Goal: Information Seeking & Learning: Learn about a topic

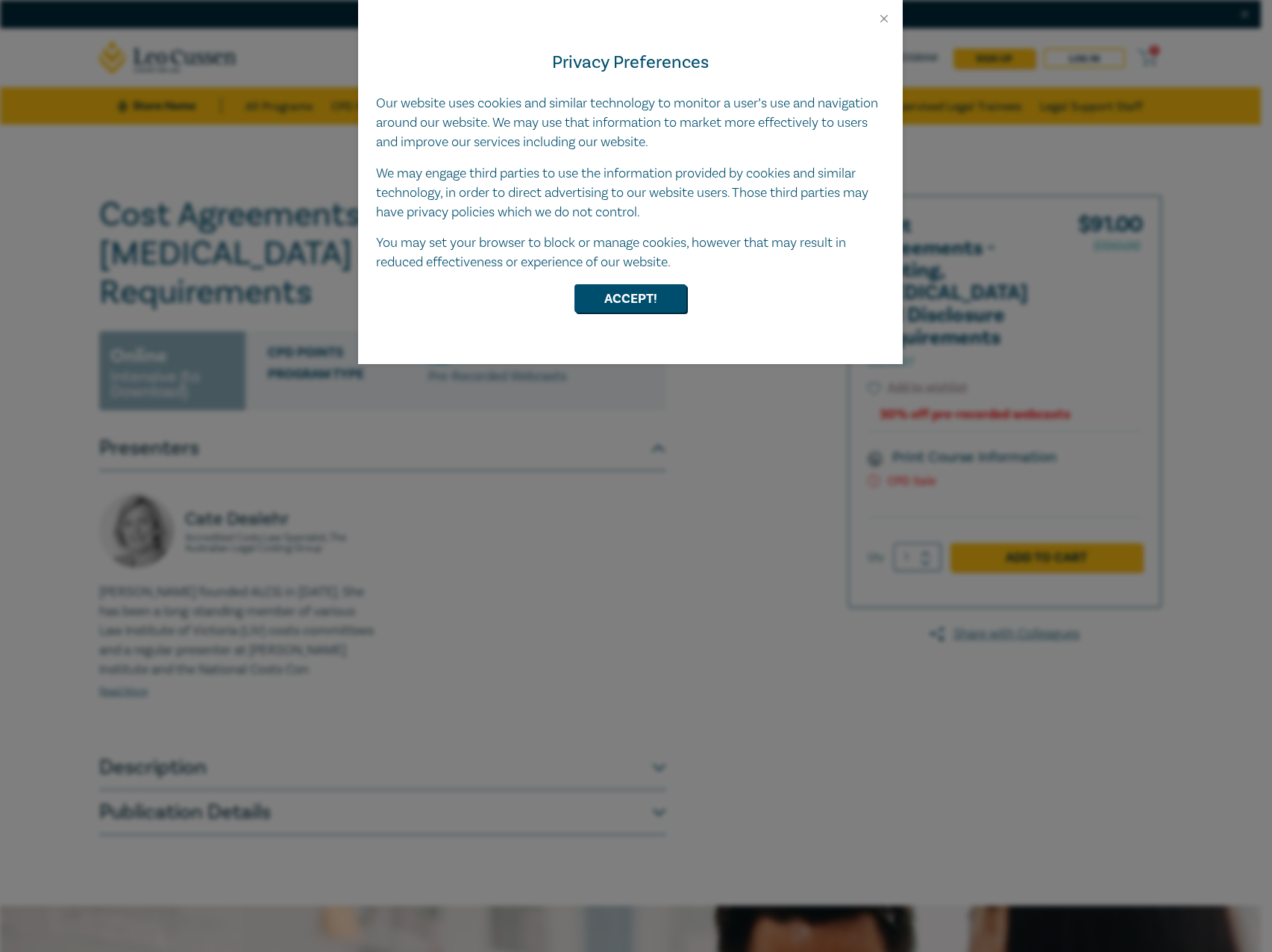
click at [570, 306] on div "Accept!" at bounding box center [631, 298] width 509 height 28
click at [586, 303] on button "Accept!" at bounding box center [631, 298] width 112 height 28
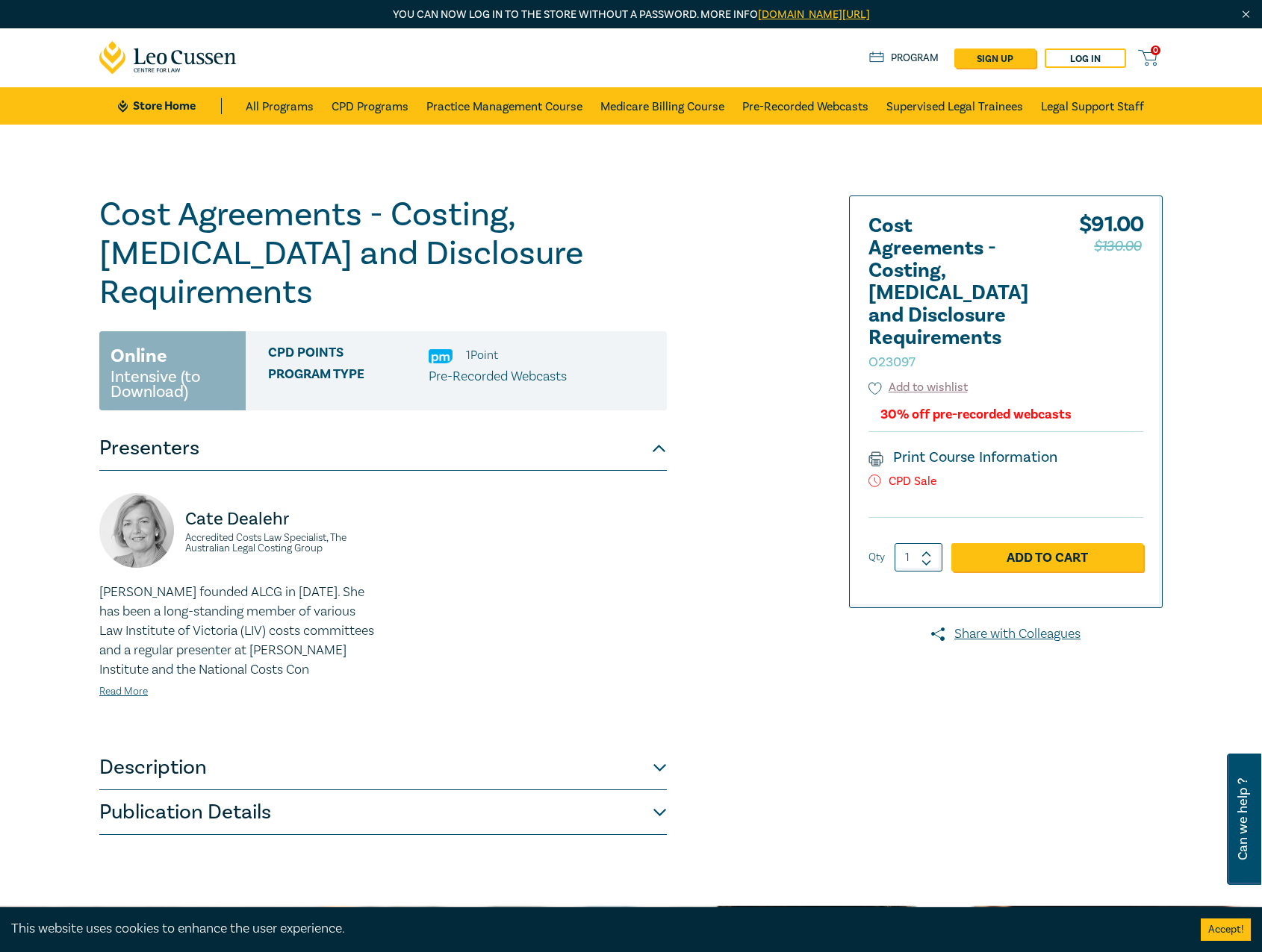
scroll to position [224, 0]
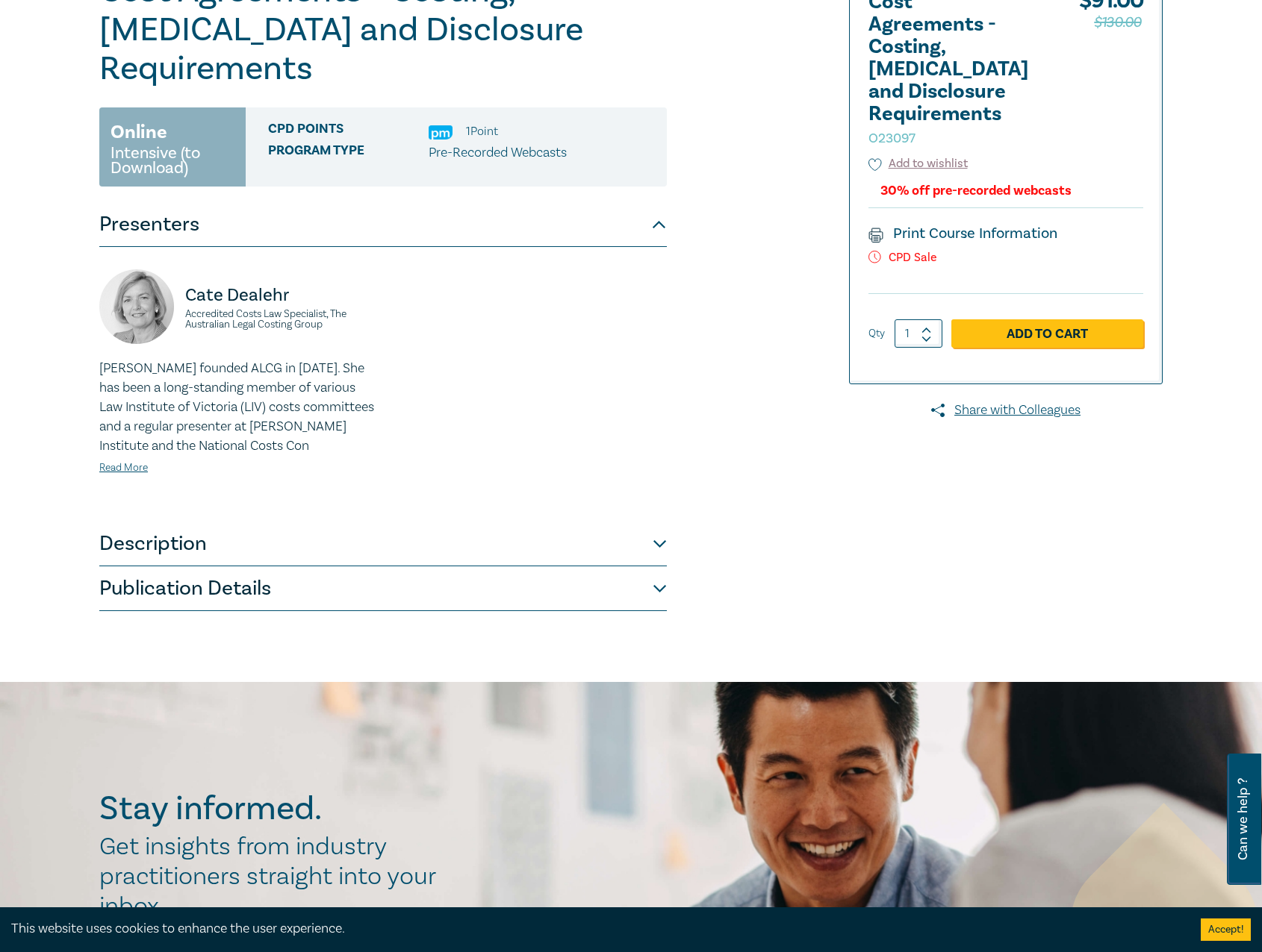
click at [321, 566] on button "Publication Details" at bounding box center [382, 589] width 567 height 45
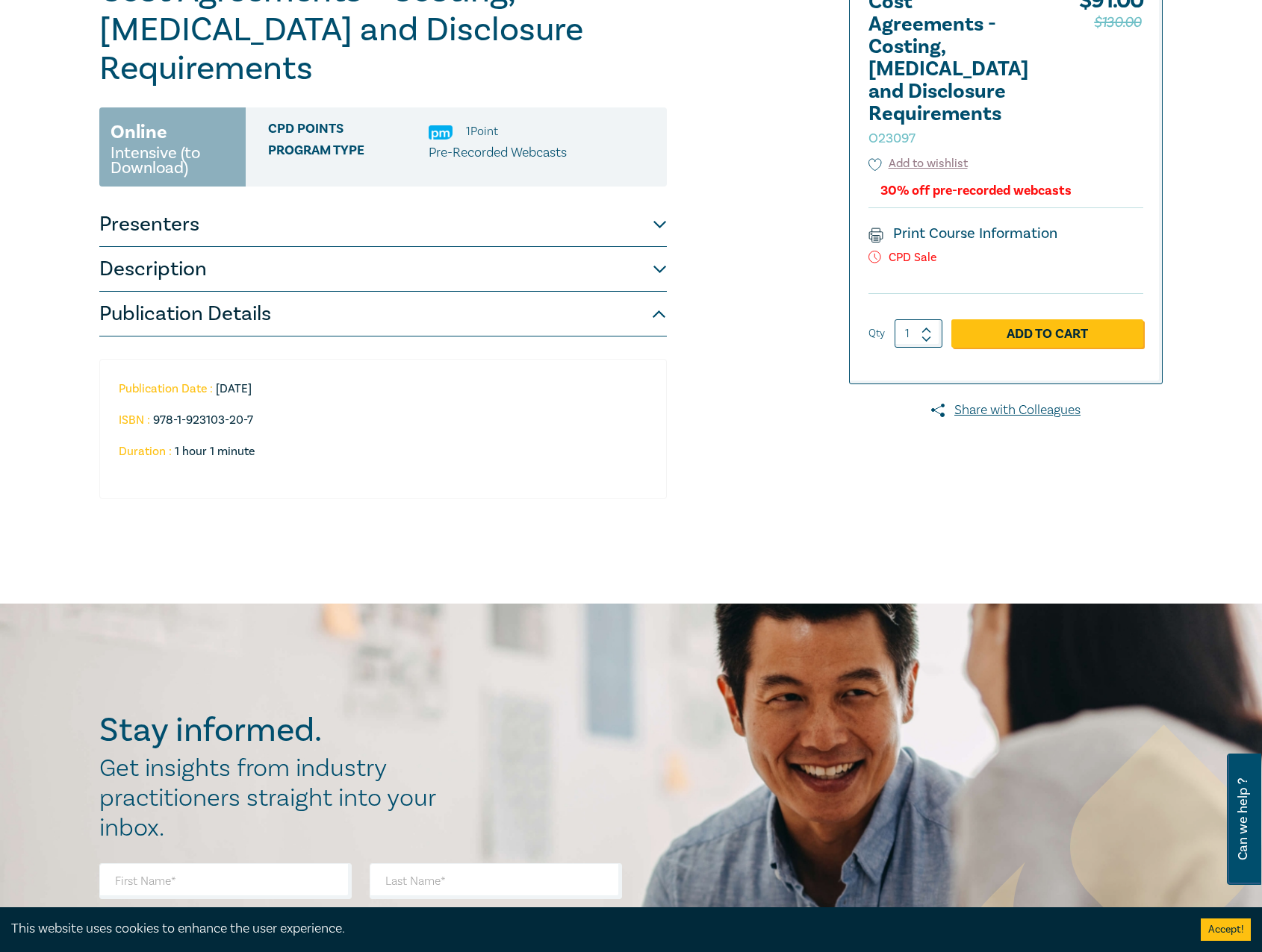
click at [363, 247] on button "Description" at bounding box center [382, 269] width 567 height 45
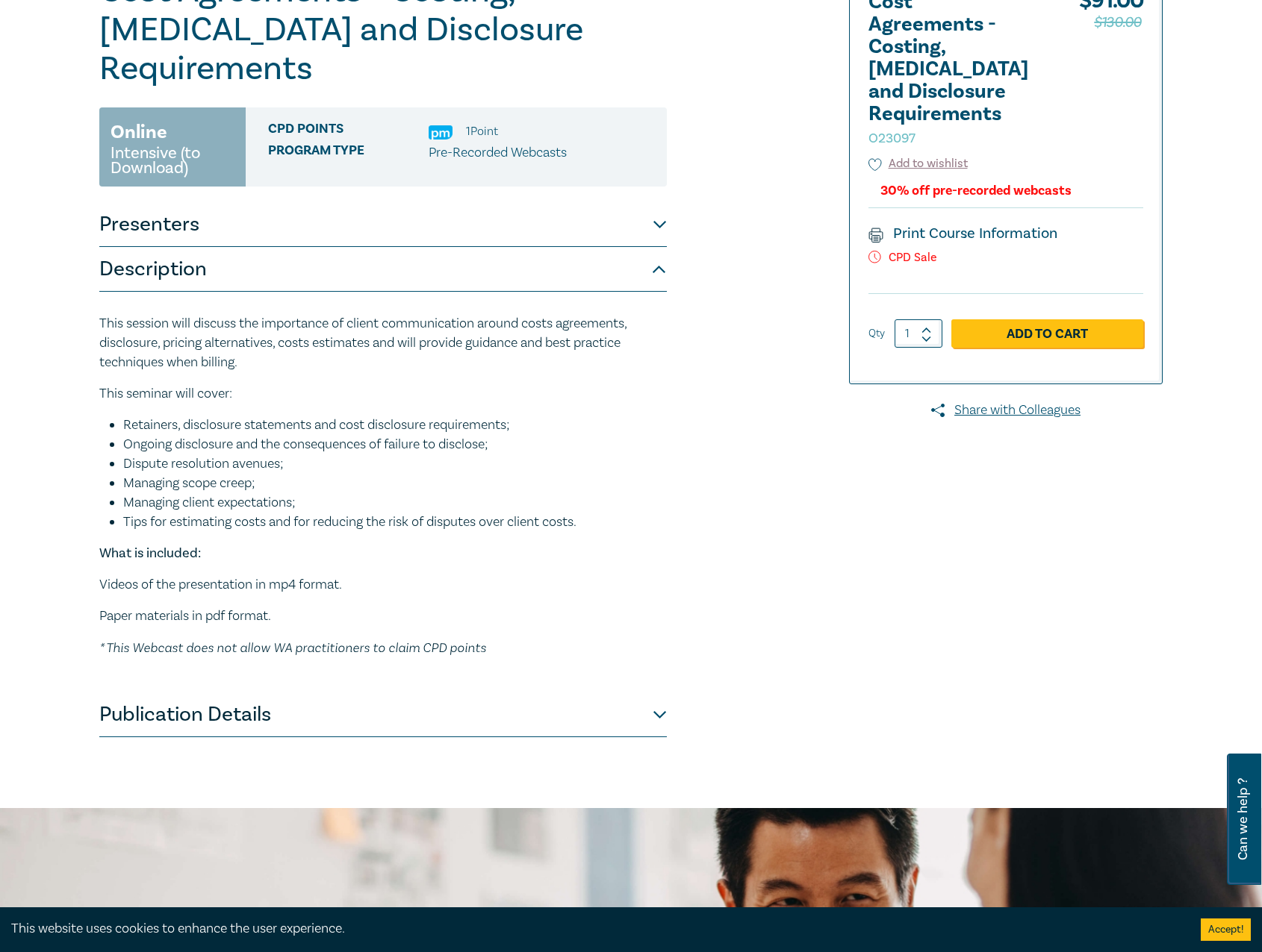
scroll to position [0, 0]
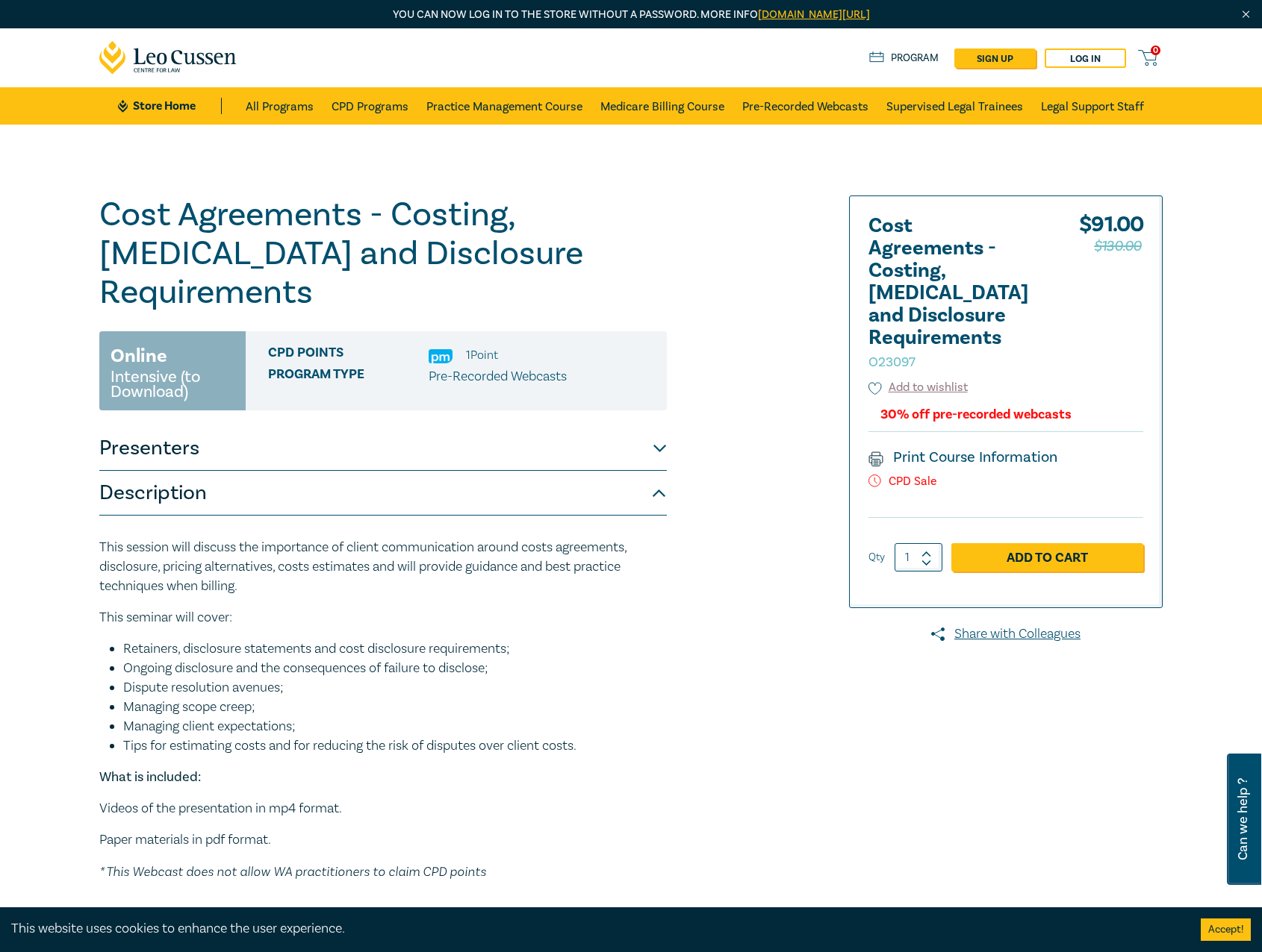
click at [301, 426] on button "Presenters" at bounding box center [382, 449] width 567 height 45
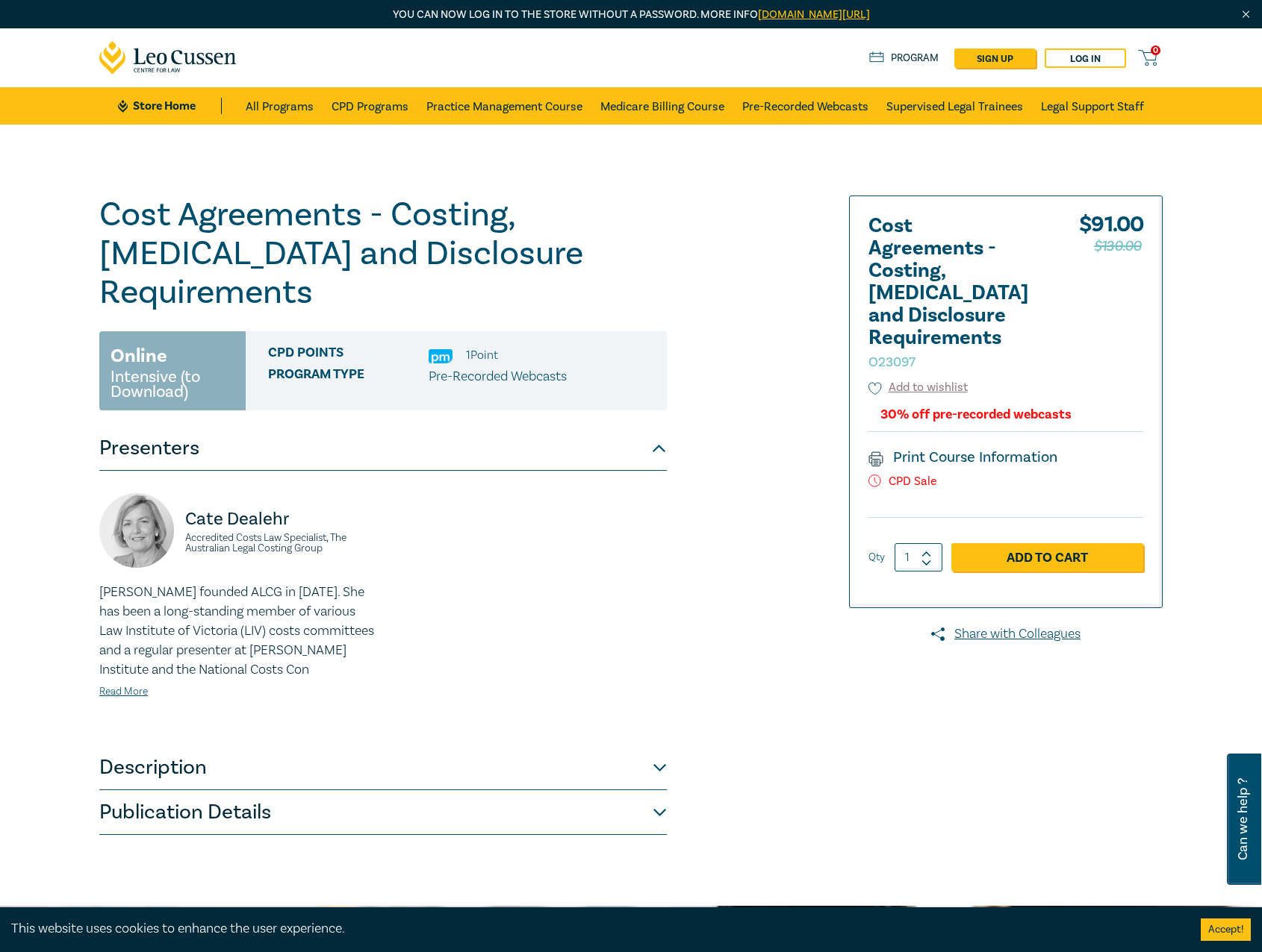
click at [330, 367] on span "Program type" at bounding box center [349, 377] width 161 height 20
click at [218, 331] on div "Online Intensive (to Download)" at bounding box center [171, 370] width 146 height 79
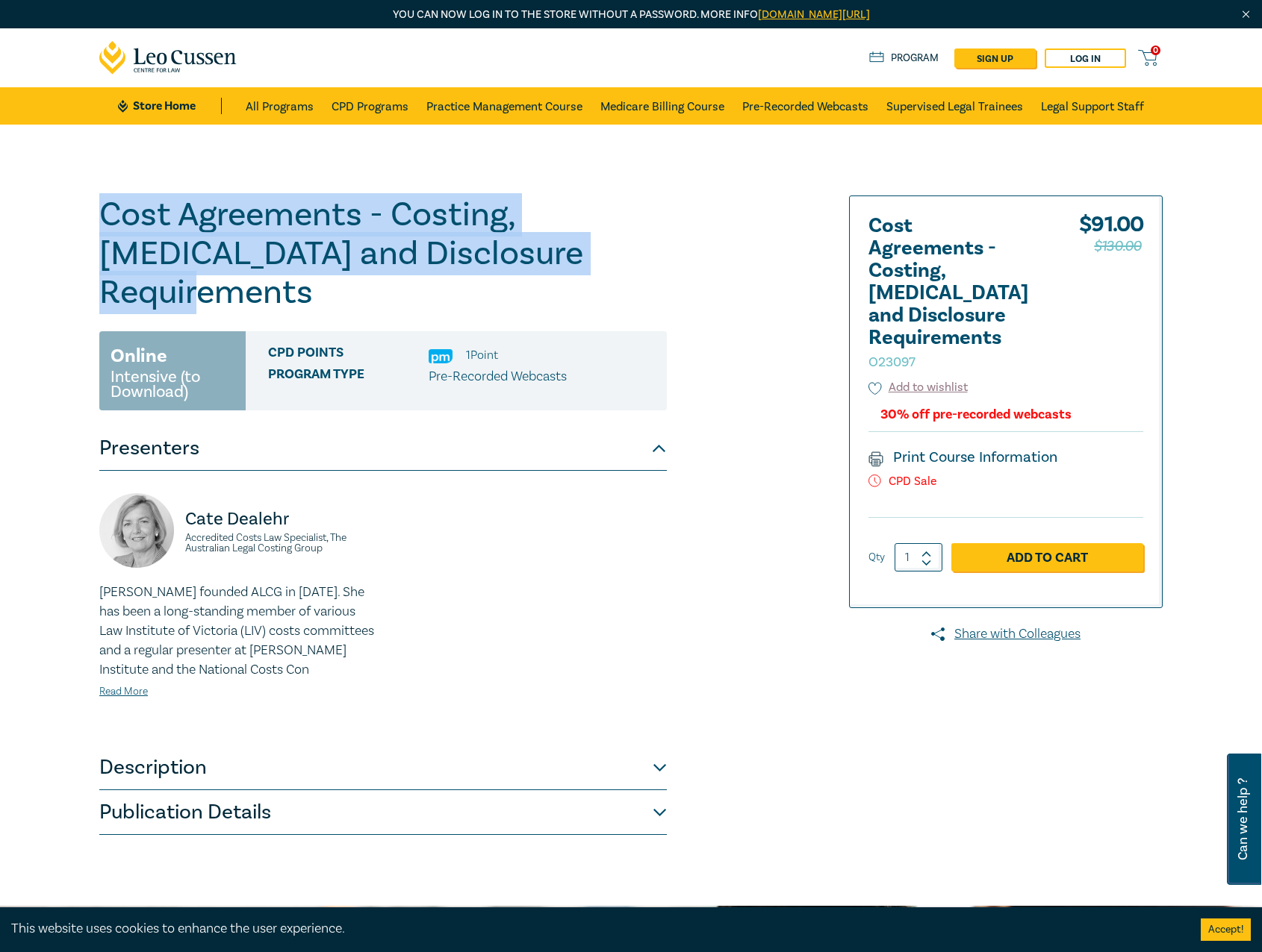
drag, startPoint x: 545, startPoint y: 253, endPoint x: 57, endPoint y: 190, distance: 492.0
click at [57, 190] on div "Cost Agreements - Costing, [MEDICAL_DATA] and Disclosure Requirements O23097 On…" at bounding box center [631, 515] width 1262 height 782
copy h1 "Cost Agreements - Costing, [MEDICAL_DATA] and Disclosure Requirements"
click at [498, 426] on button "Presenters" at bounding box center [382, 449] width 567 height 45
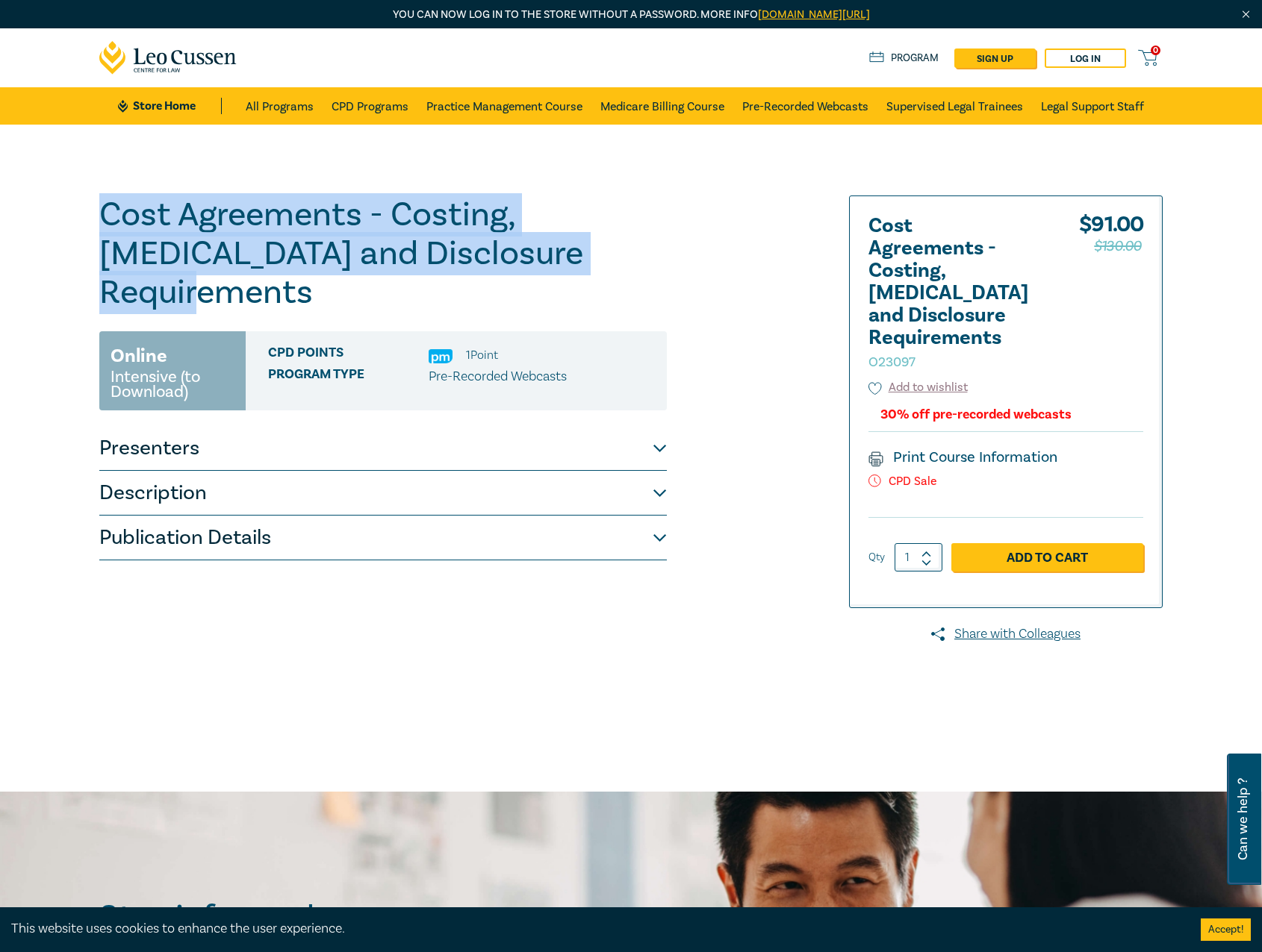
click at [486, 471] on button "Description" at bounding box center [382, 494] width 567 height 45
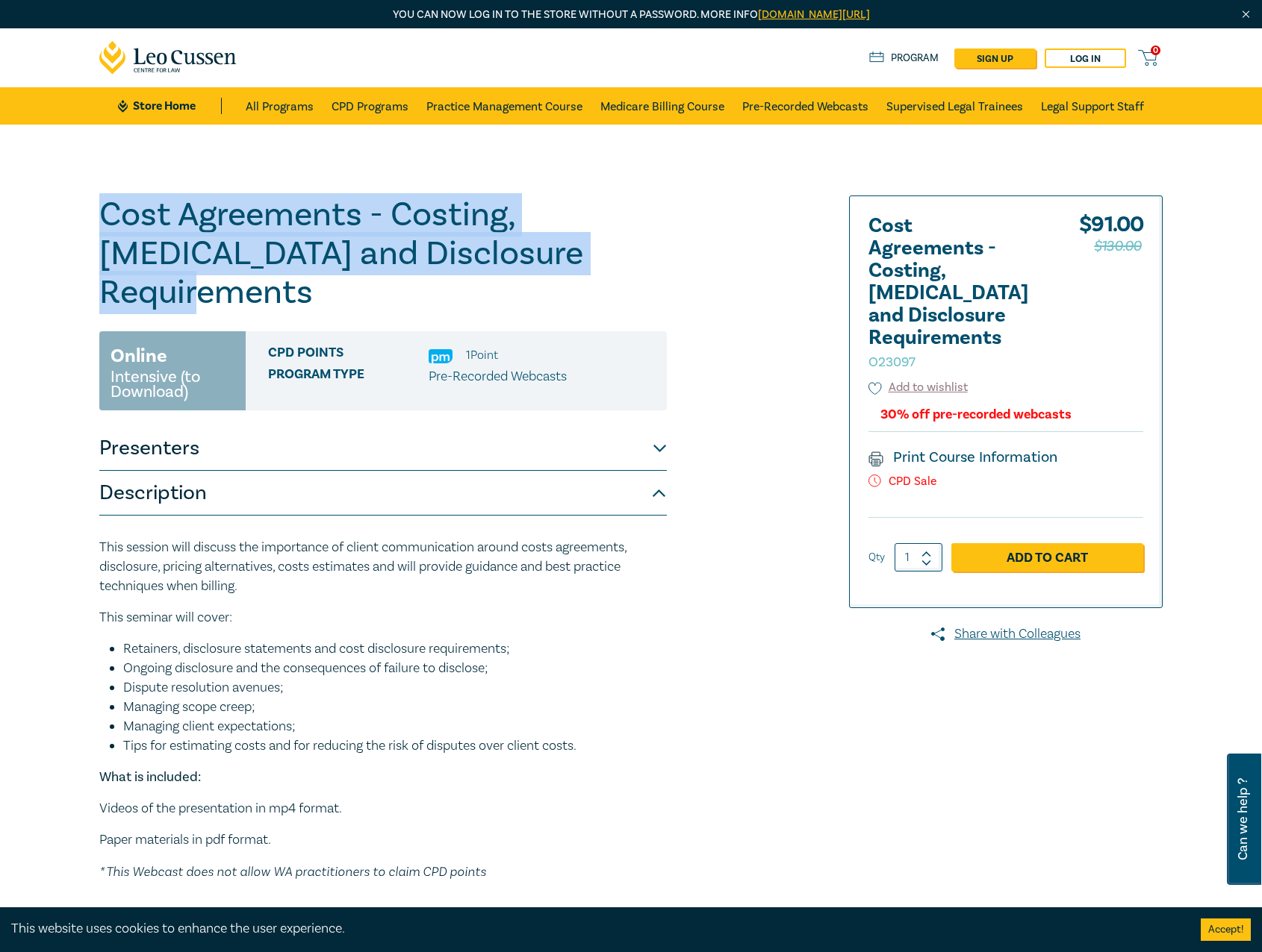
click at [494, 471] on button "Description" at bounding box center [382, 494] width 567 height 45
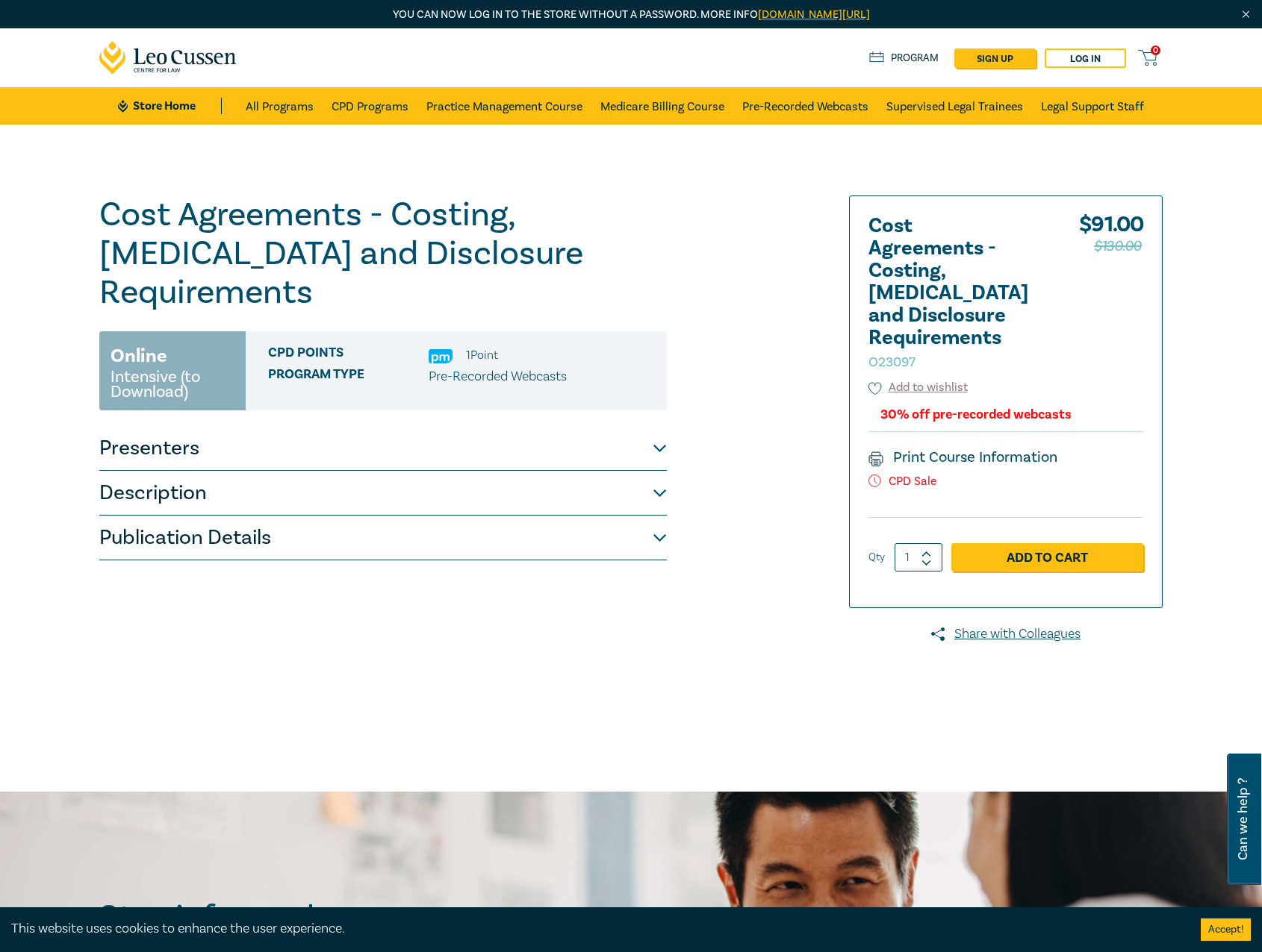
click at [459, 522] on div "Cost Agreements - Costing, [MEDICAL_DATA] and Disclosure Requirements O23097 On…" at bounding box center [631, 377] width 1262 height 506
click at [478, 516] on button "Publication Details" at bounding box center [382, 539] width 567 height 45
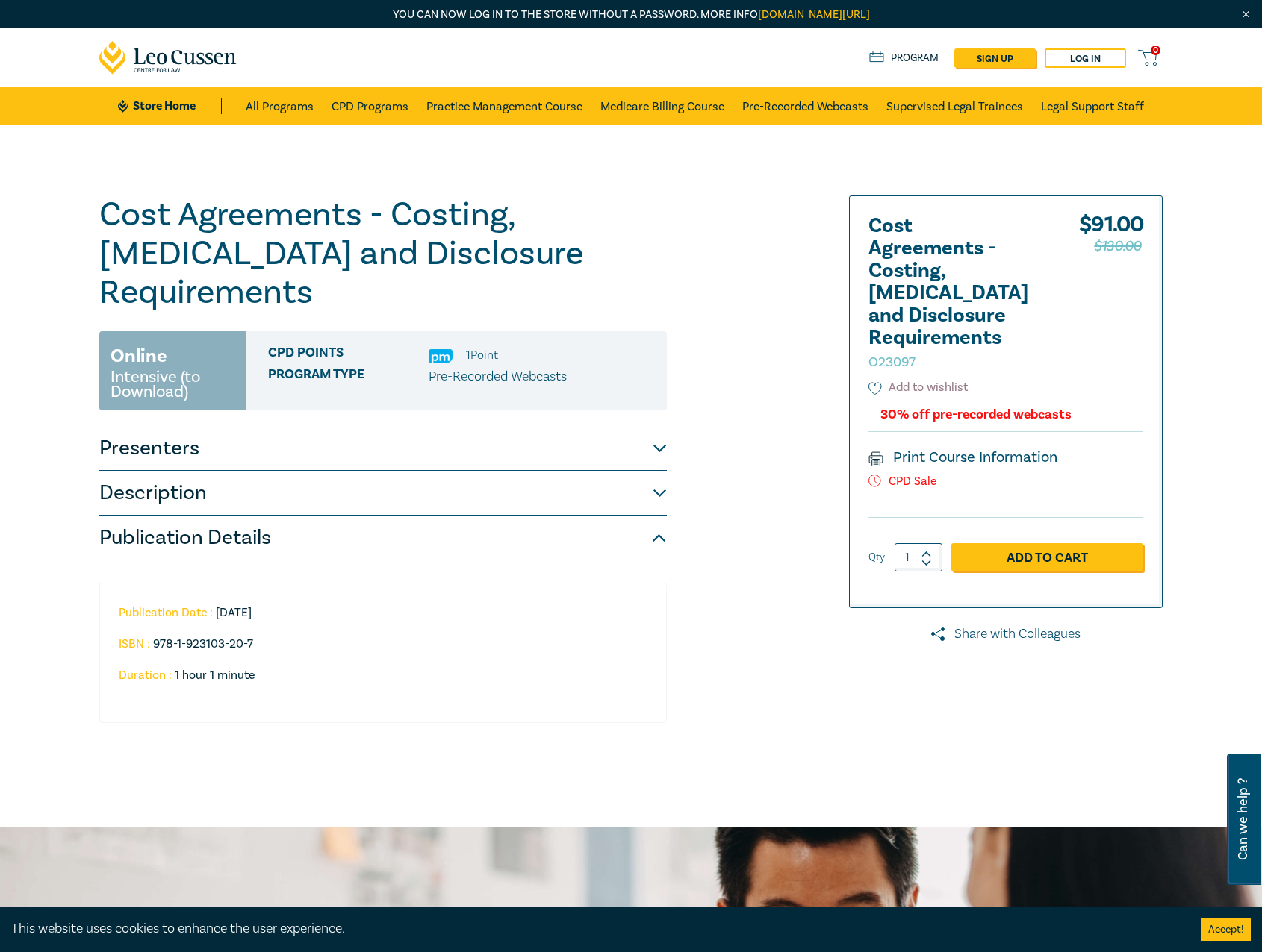
click at [359, 426] on button "Presenters" at bounding box center [382, 449] width 567 height 45
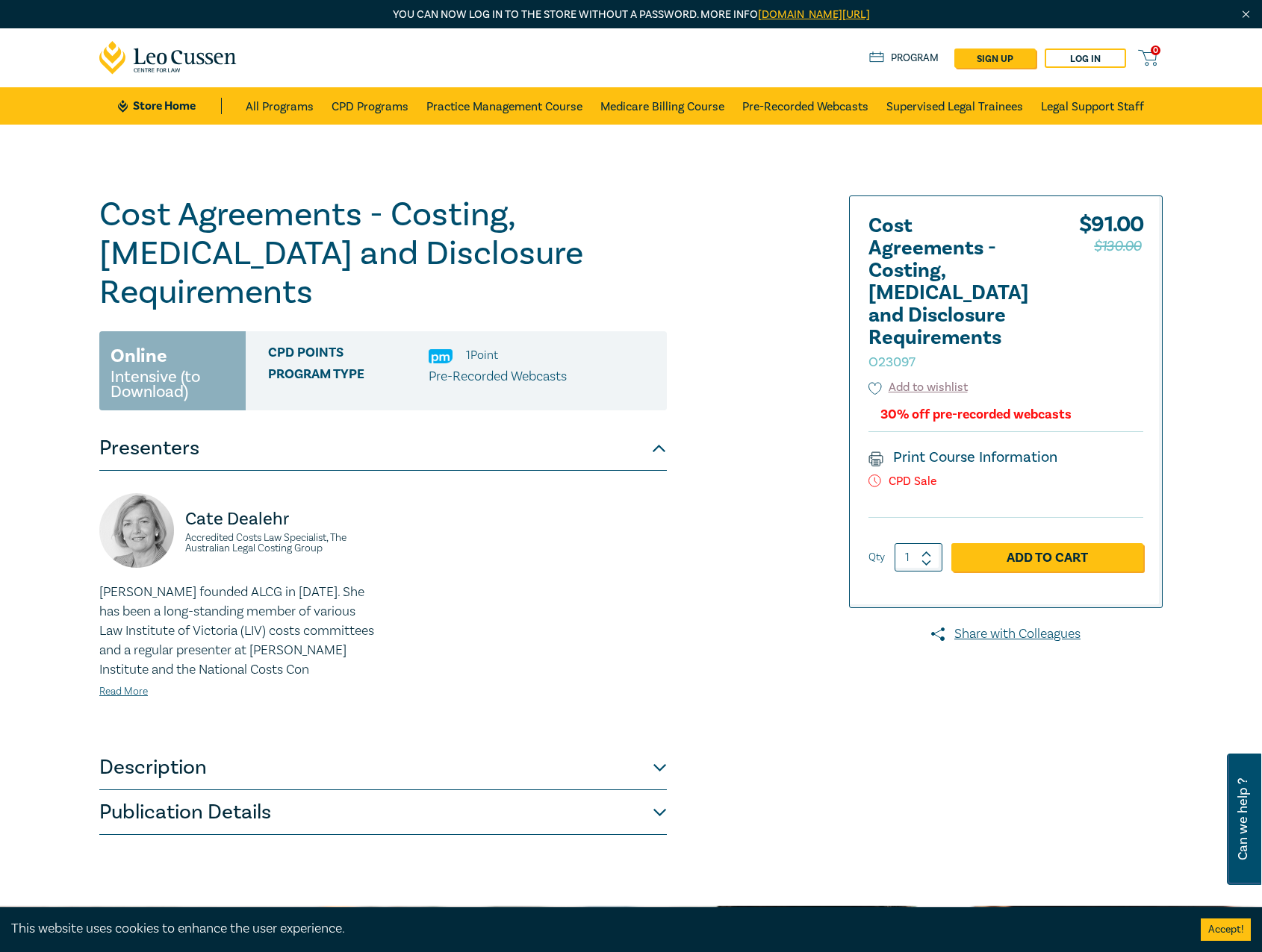
click at [922, 486] on p "CPD Sale" at bounding box center [1005, 482] width 274 height 14
click at [959, 459] on link "Print Course Information" at bounding box center [962, 457] width 189 height 20
click at [316, 346] on span "CPD Points" at bounding box center [349, 356] width 161 height 20
click at [443, 350] on img at bounding box center [440, 357] width 24 height 14
drag, startPoint x: 458, startPoint y: 326, endPoint x: 412, endPoint y: 331, distance: 46.3
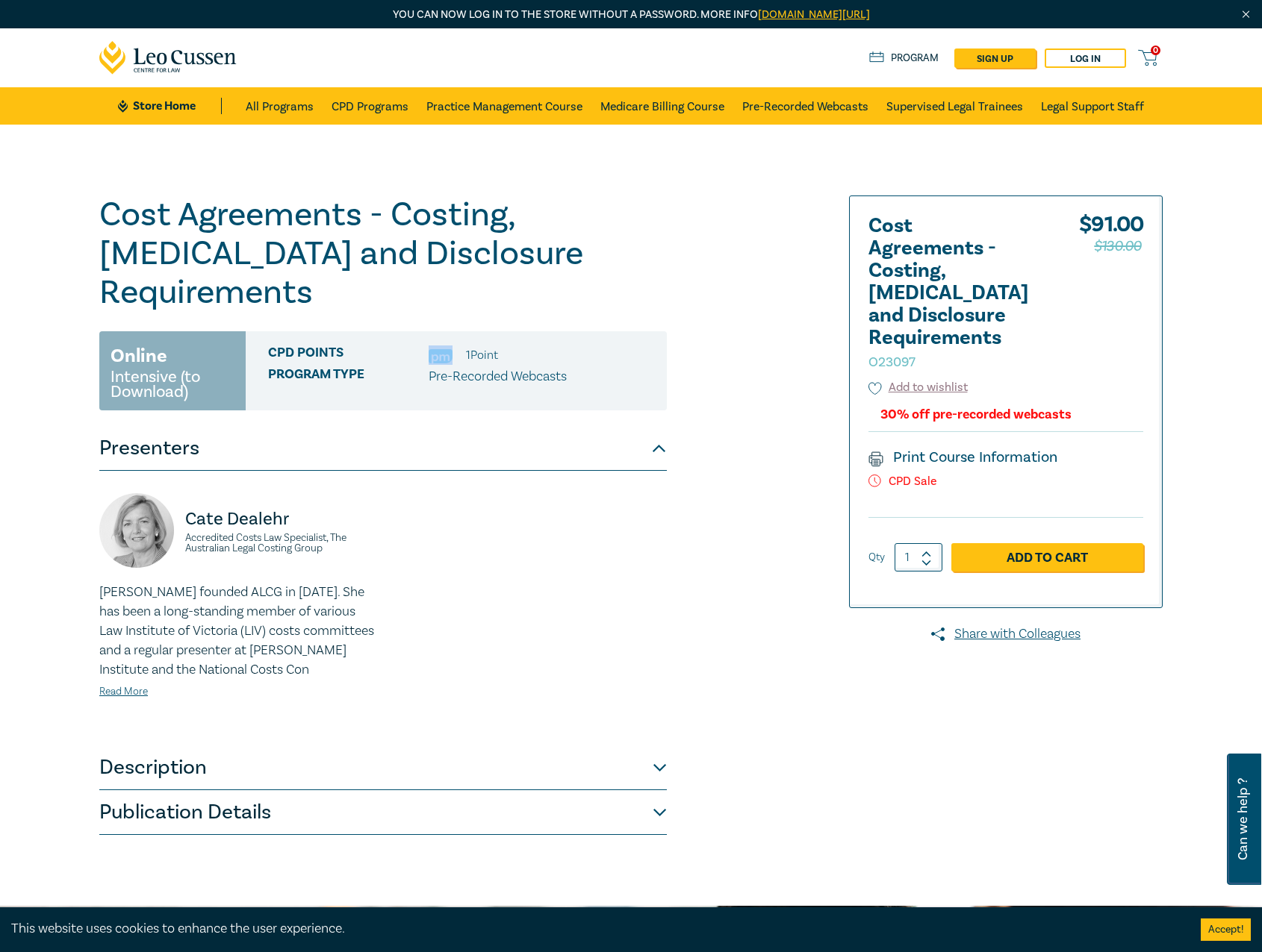
click at [444, 331] on div "CPD Points 1 Point Program type Pre-Recorded Webcasts" at bounding box center [457, 370] width 421 height 79
click at [163, 426] on button "Presenters" at bounding box center [382, 449] width 567 height 45
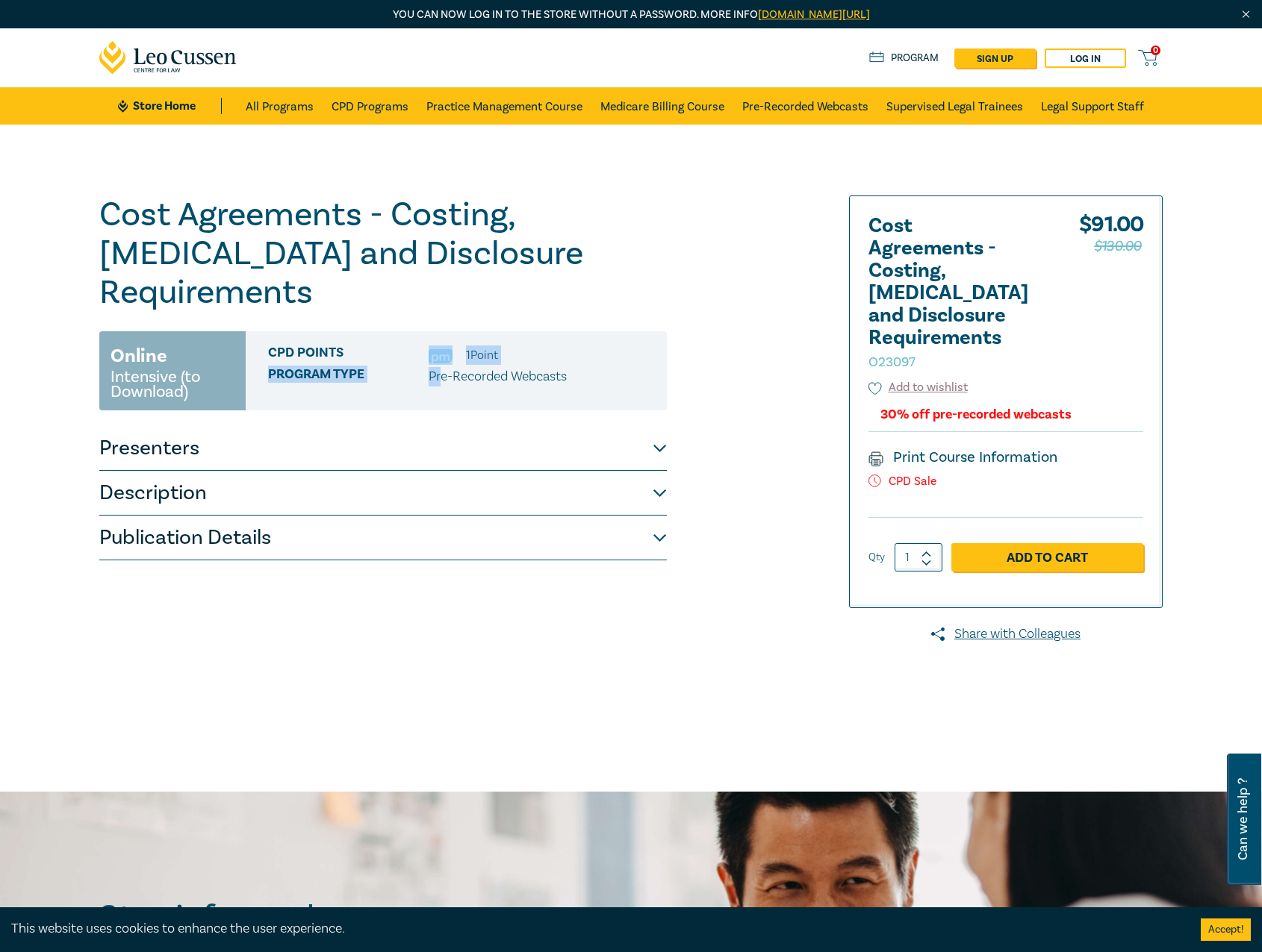
click at [163, 426] on button "Presenters" at bounding box center [382, 449] width 567 height 45
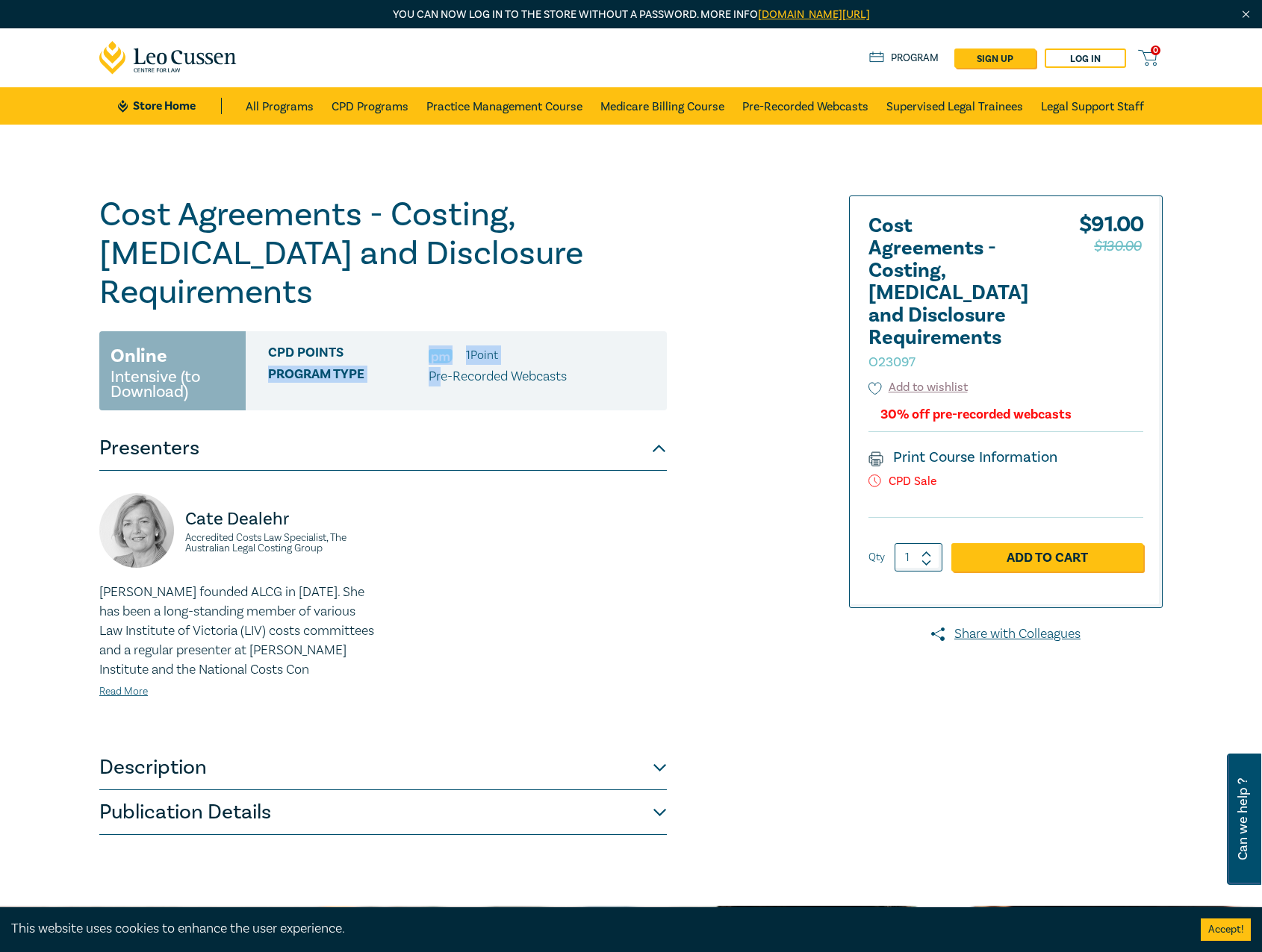
click at [210, 749] on button "Description" at bounding box center [382, 768] width 567 height 45
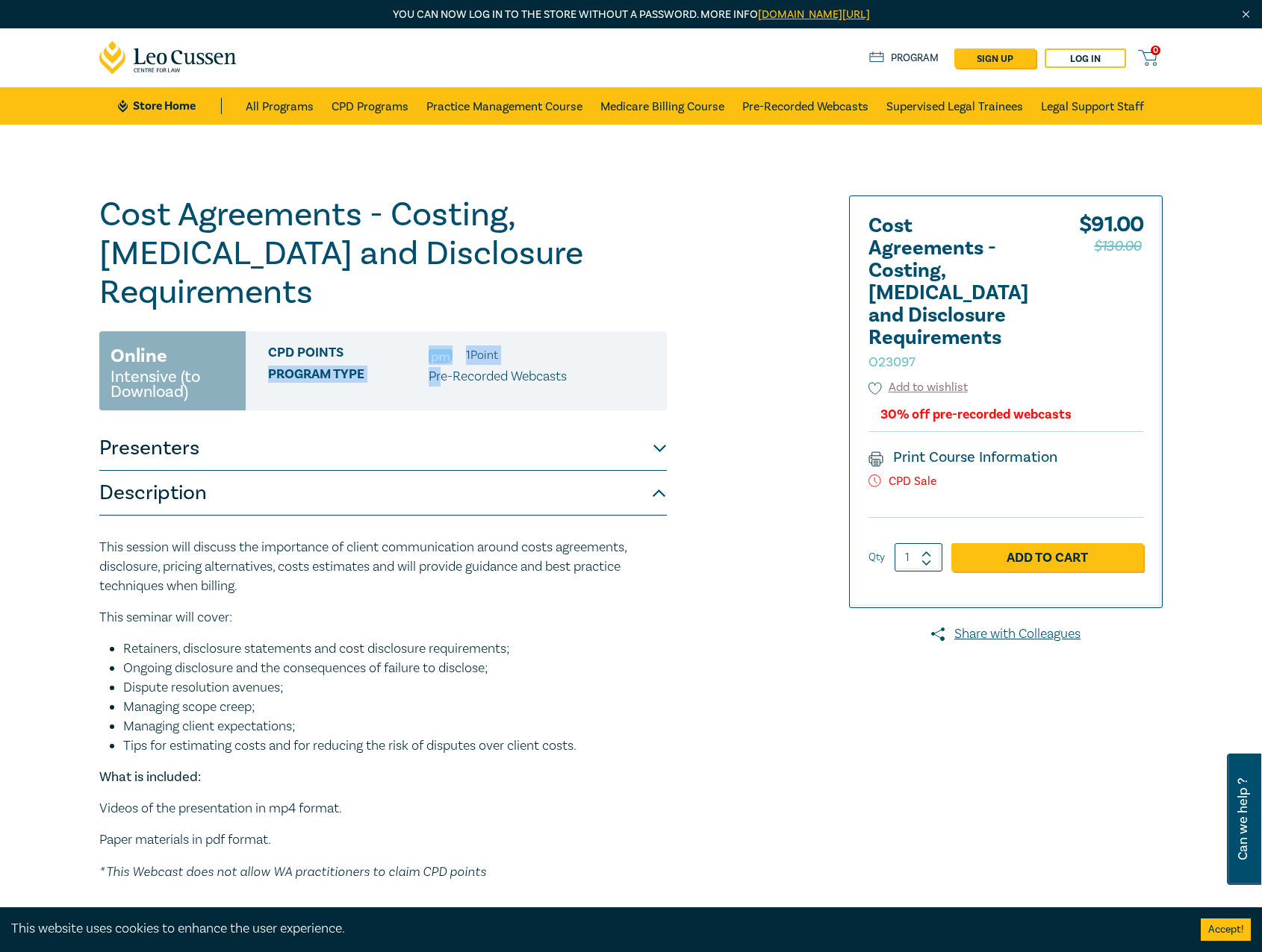
scroll to position [224, 0]
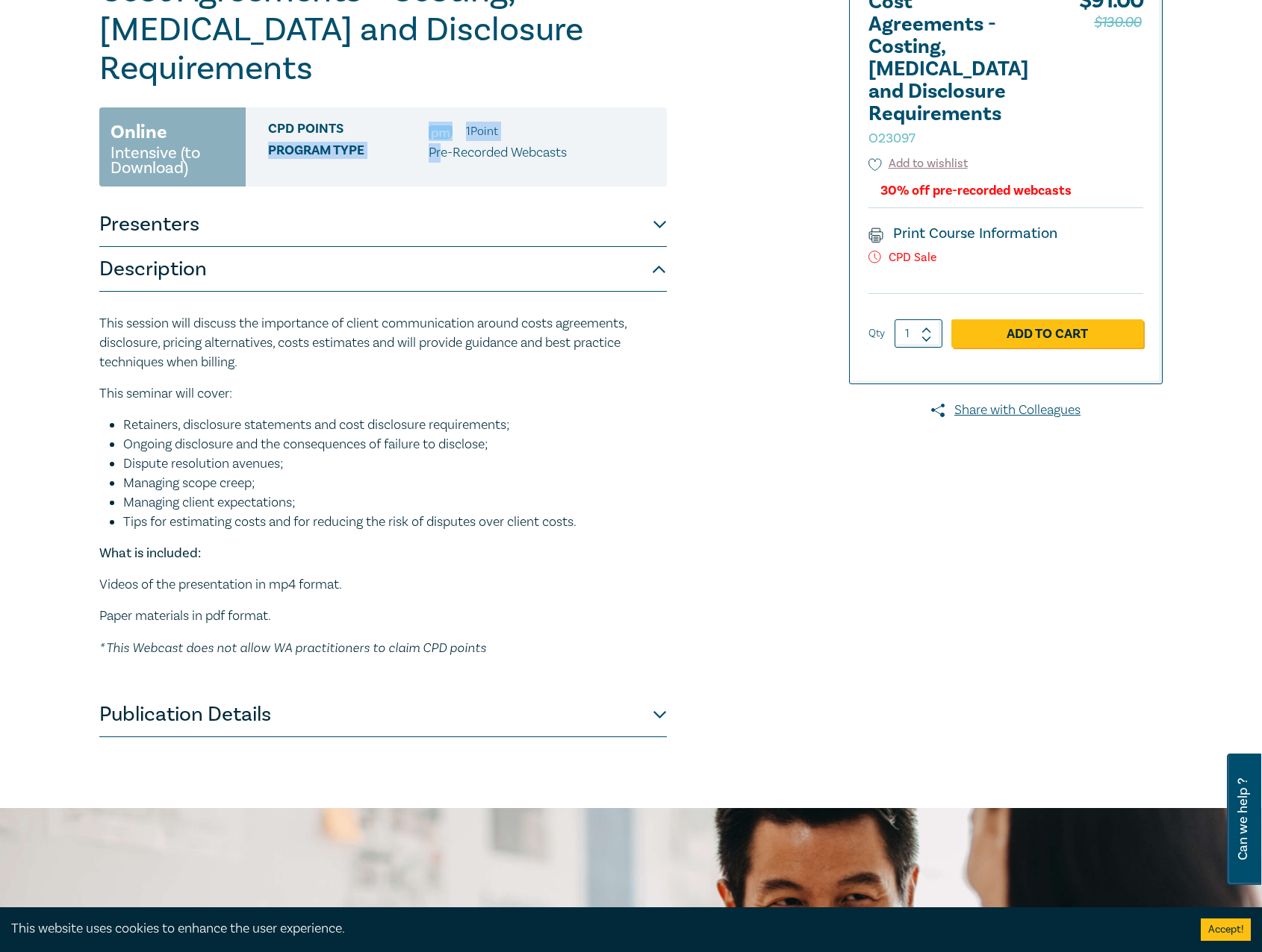
click at [234, 692] on button "Publication Details" at bounding box center [382, 715] width 567 height 45
click at [260, 692] on button "Publication Details" at bounding box center [382, 715] width 567 height 45
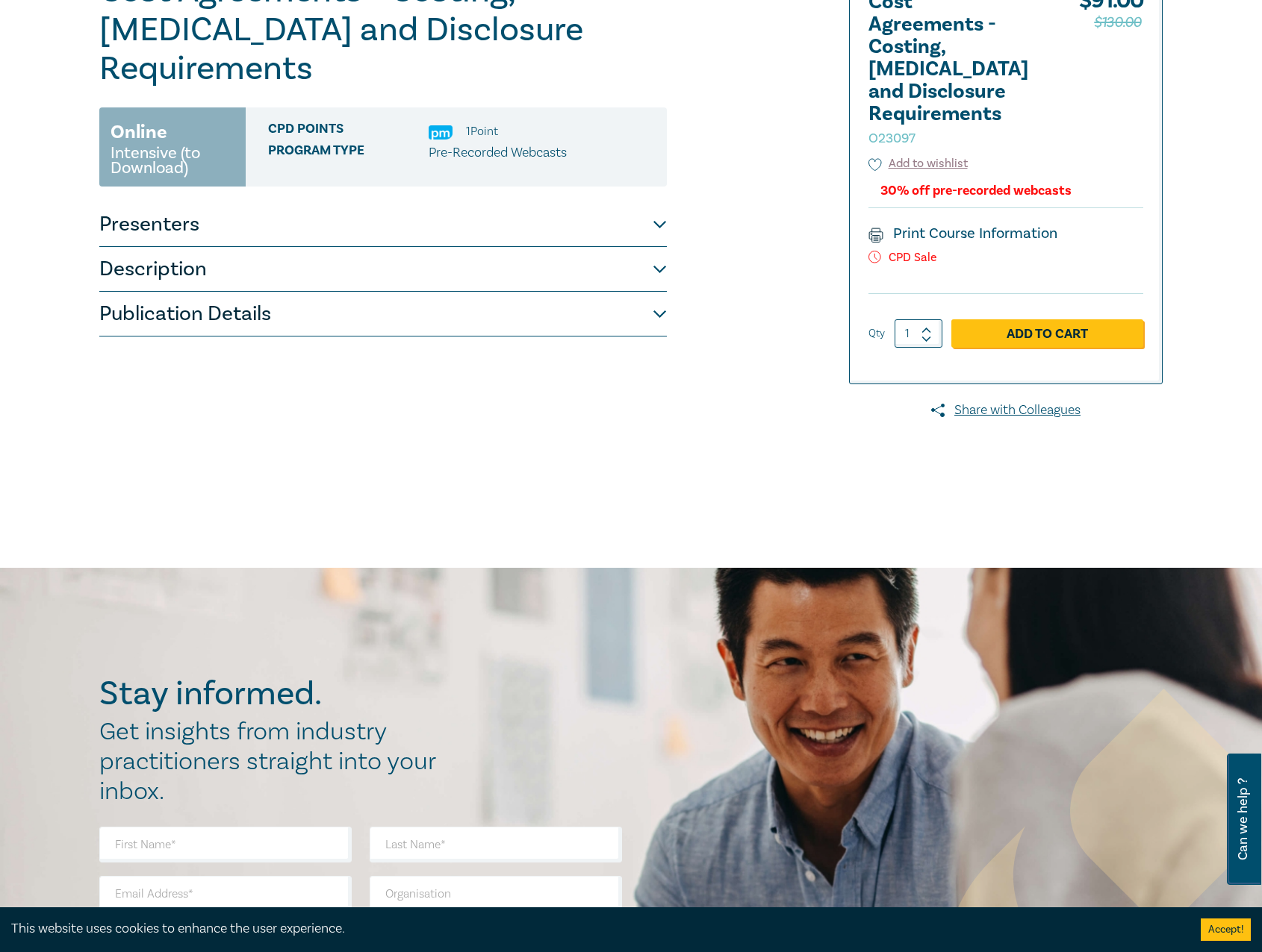
click at [386, 692] on div "Stay informed. Get insights from industry practitioners straight into your inbo…" at bounding box center [631, 870] width 1262 height 604
click at [259, 295] on button "Publication Details" at bounding box center [382, 314] width 567 height 45
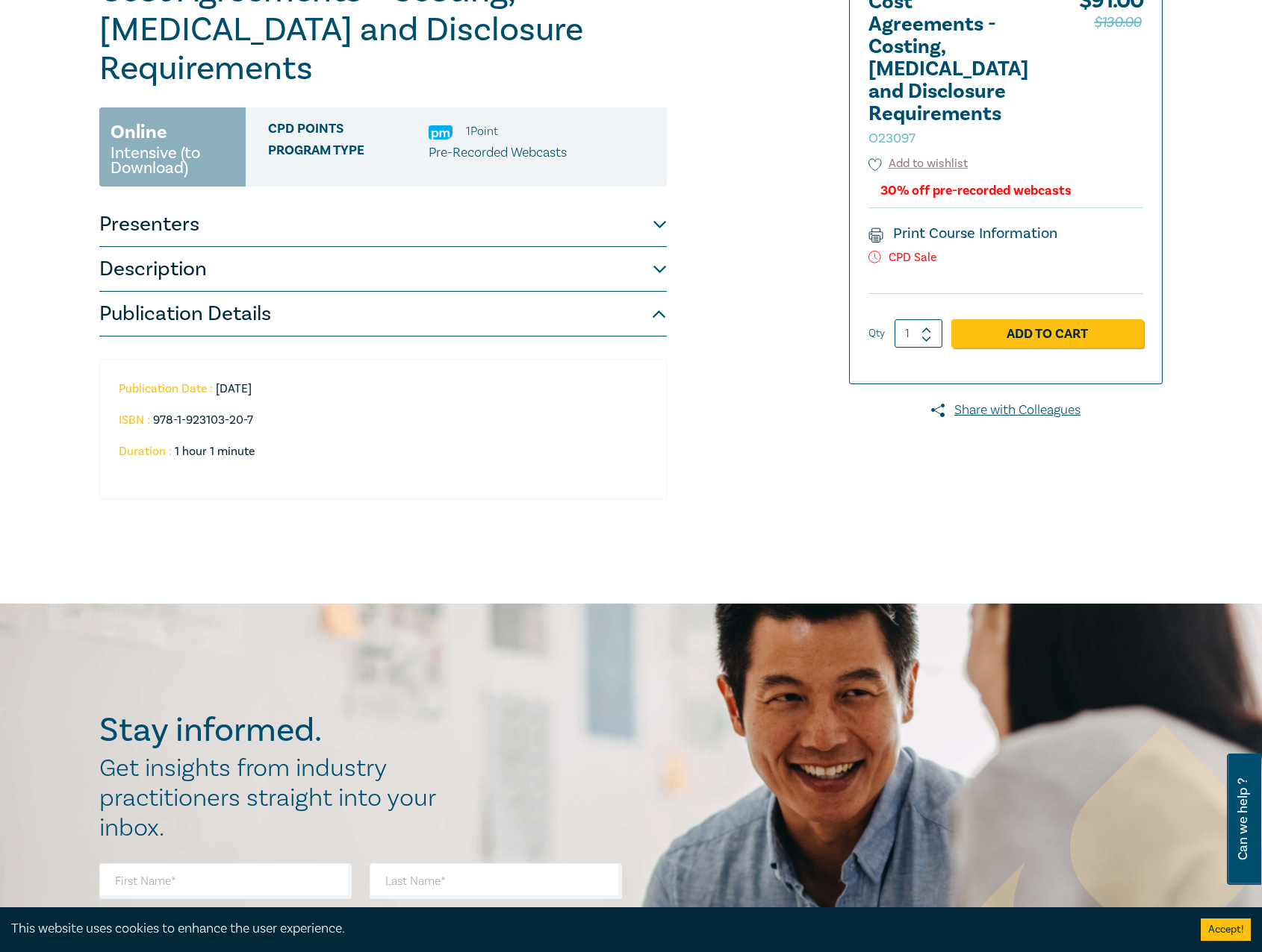
click at [183, 203] on button "Presenters" at bounding box center [382, 225] width 567 height 45
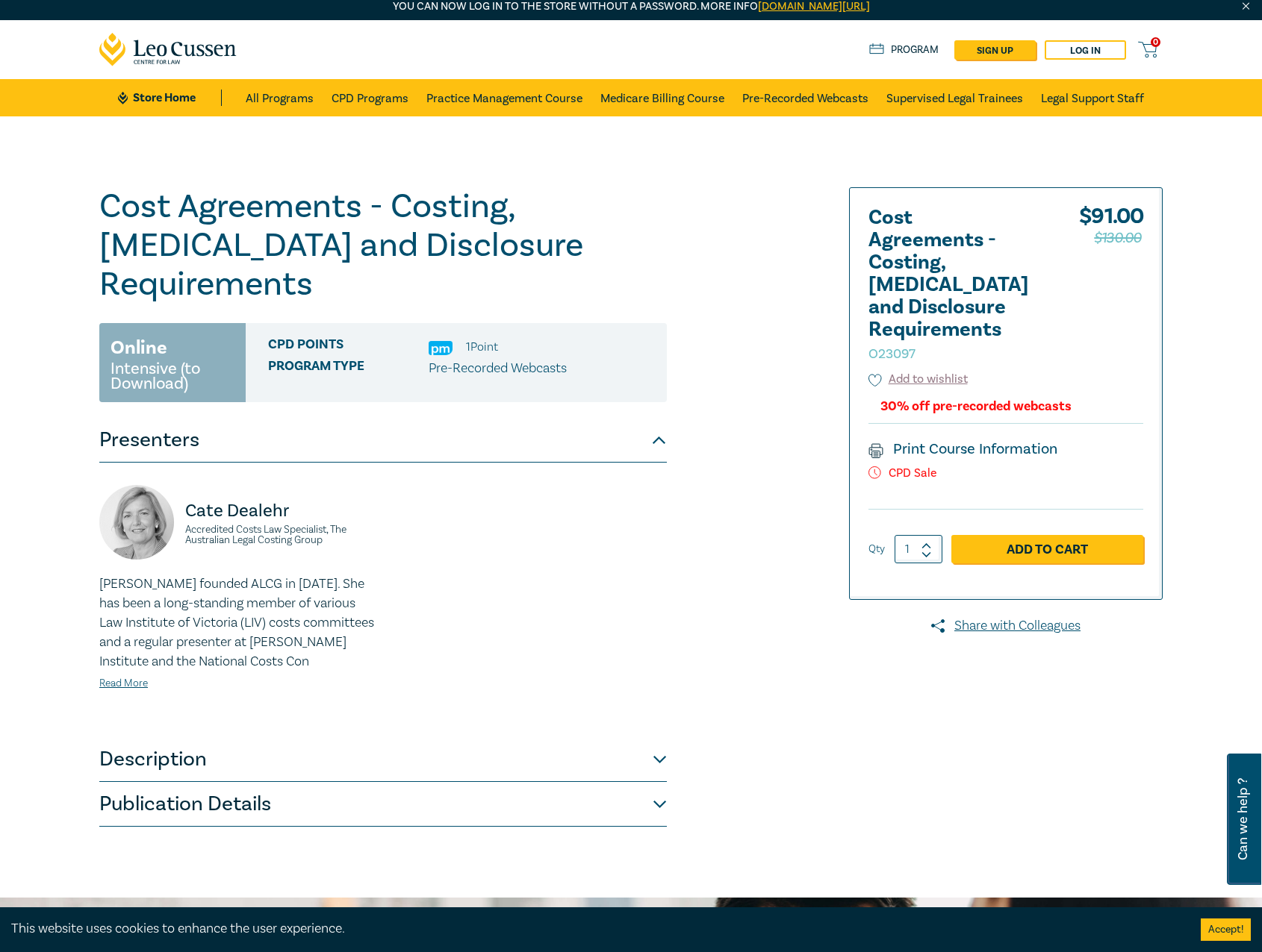
scroll to position [0, 0]
